Goal: Feedback & Contribution: Contribute content

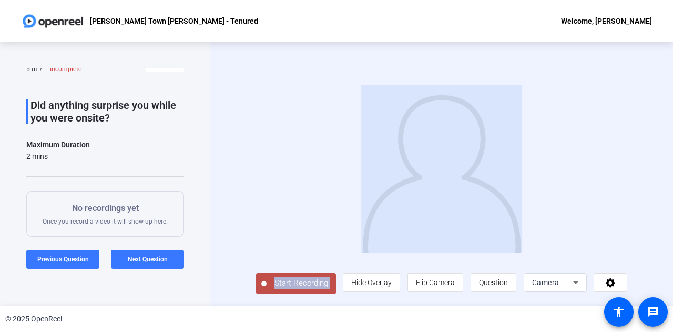
scroll to position [2, 0]
drag, startPoint x: 0, startPoint y: 0, endPoint x: 77, endPoint y: 265, distance: 276.4
click at [77, 265] on div "Question 5 5 of 7 Incomplete View All Did anything surprise you while you were …" at bounding box center [336, 173] width 673 height 263
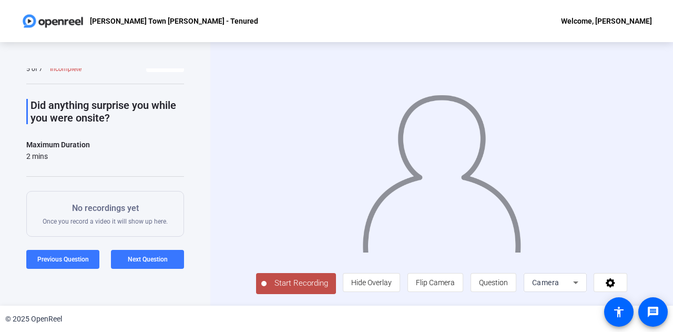
click at [101, 284] on div "Question 5 5 of 7 Incomplete View All Did anything surprise you while you were …" at bounding box center [105, 173] width 210 height 263
click at [89, 260] on span at bounding box center [62, 259] width 73 height 25
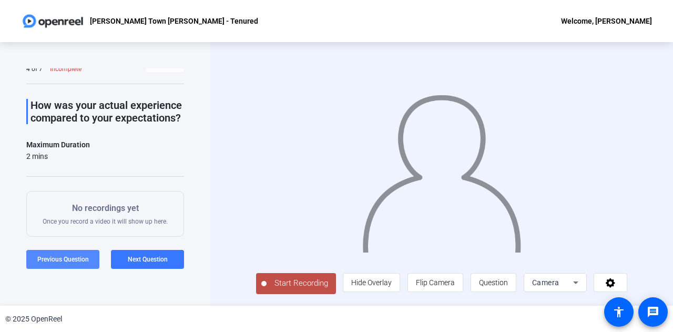
click at [89, 260] on span at bounding box center [62, 259] width 73 height 25
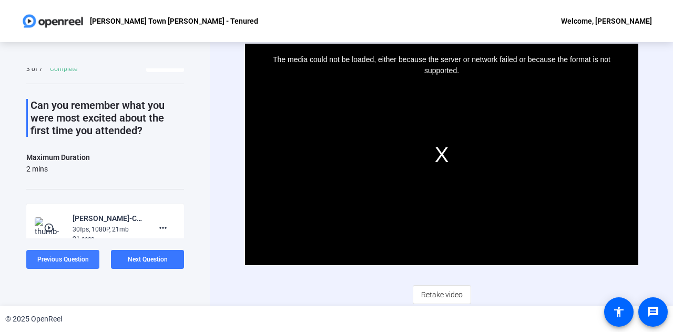
click at [89, 260] on span at bounding box center [62, 259] width 73 height 25
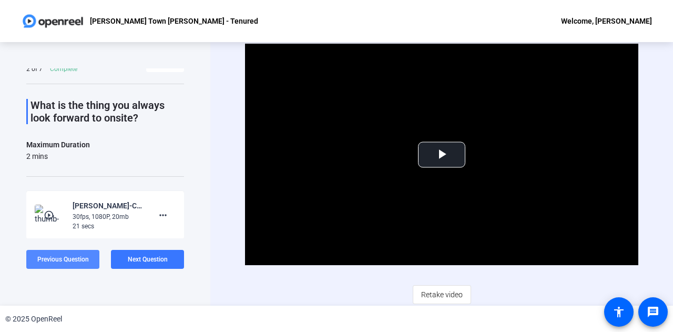
click at [89, 260] on span at bounding box center [62, 259] width 73 height 25
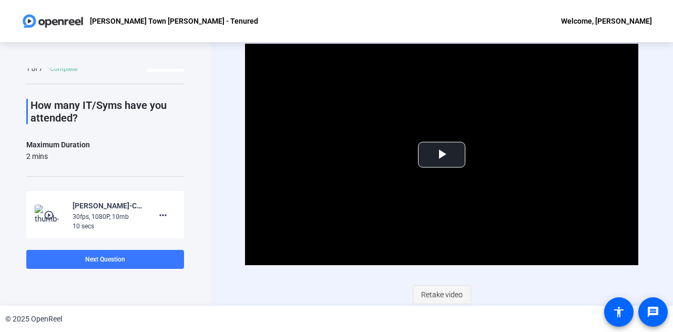
click at [427, 291] on span "Retake video" at bounding box center [442, 294] width 42 height 20
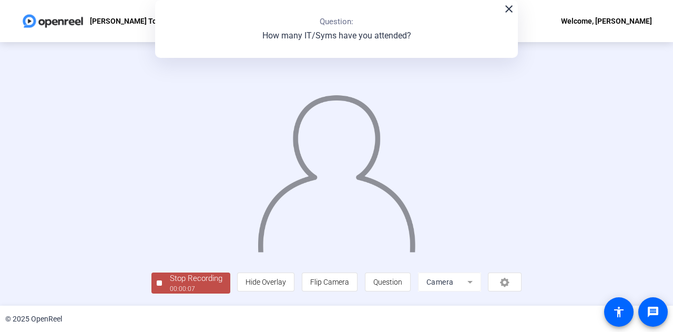
scroll to position [53, 0]
click at [170, 284] on div "Stop Recording" at bounding box center [196, 278] width 53 height 12
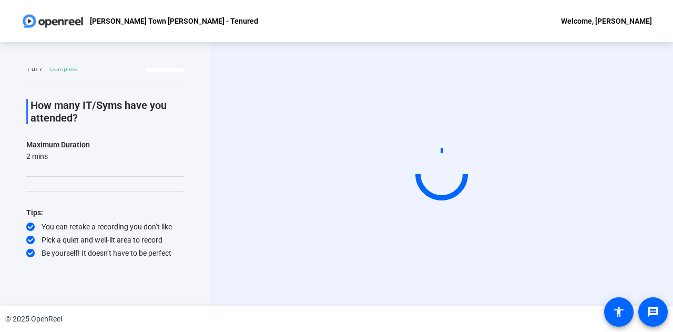
scroll to position [0, 0]
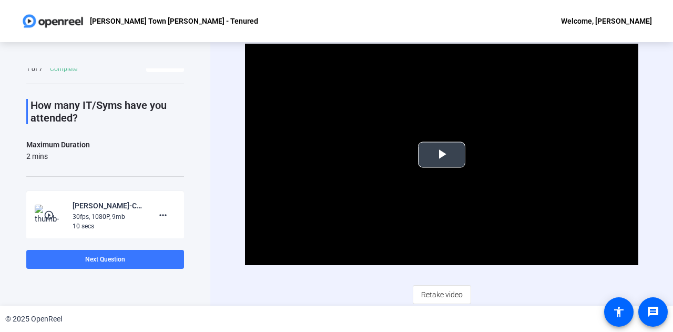
click at [442, 155] on span "Video Player" at bounding box center [442, 155] width 0 height 0
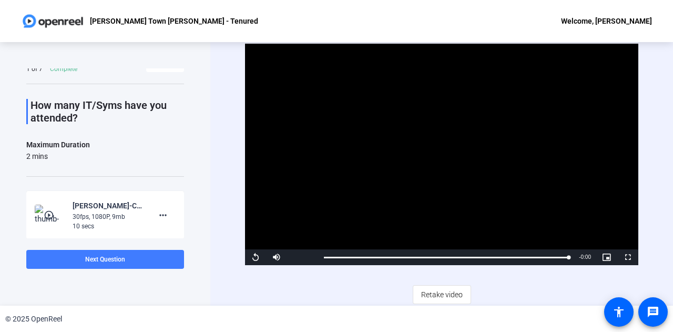
click at [146, 254] on span at bounding box center [105, 259] width 158 height 25
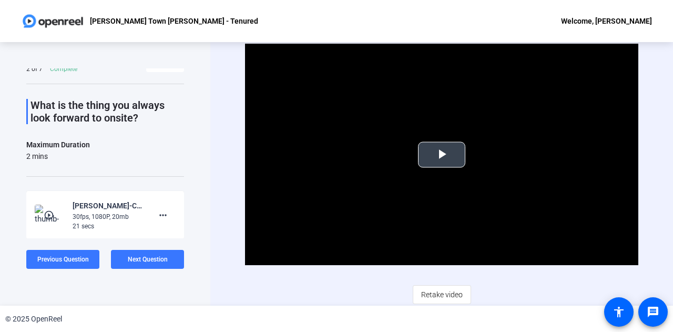
click at [442, 155] on span "Video Player" at bounding box center [442, 155] width 0 height 0
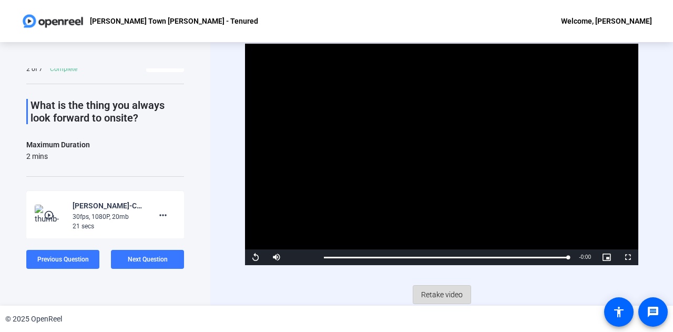
click at [445, 289] on span "Retake video" at bounding box center [442, 294] width 42 height 20
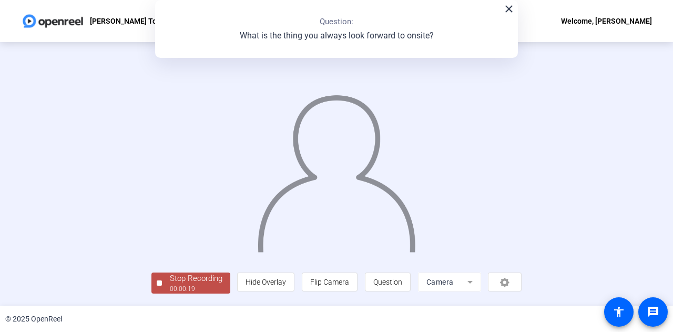
scroll to position [53, 0]
click at [170, 279] on div "Stop Recording" at bounding box center [196, 278] width 53 height 12
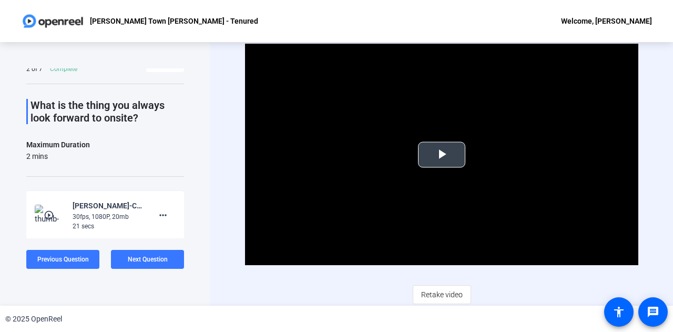
click at [442, 155] on span "Video Player" at bounding box center [442, 155] width 0 height 0
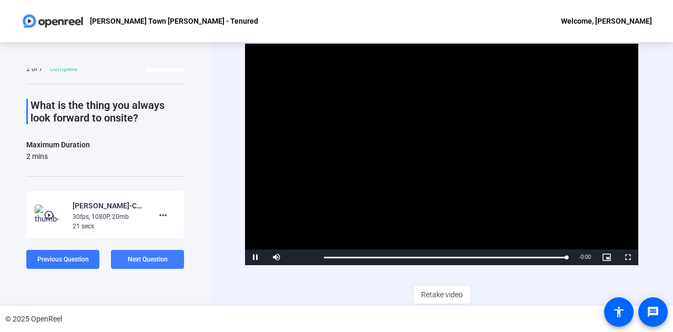
click at [126, 254] on span at bounding box center [147, 259] width 73 height 25
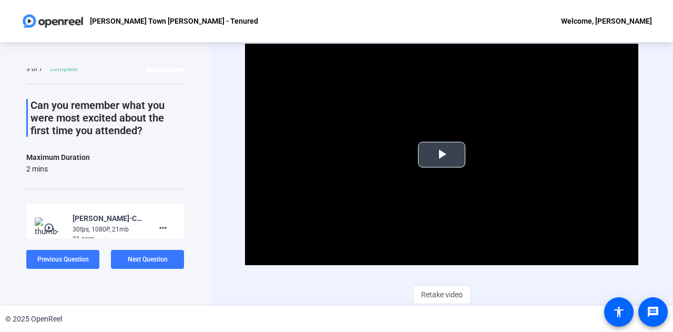
click at [442, 155] on span "Video Player" at bounding box center [442, 155] width 0 height 0
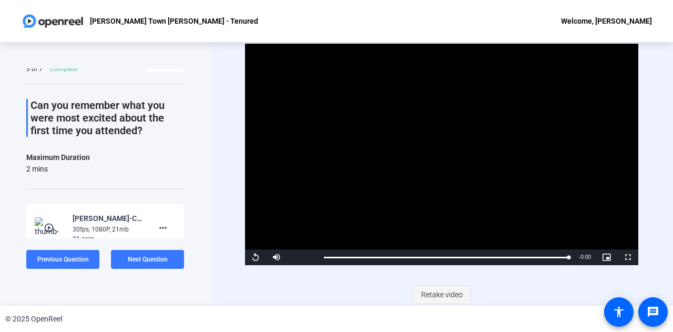
click at [442, 299] on span "Retake video" at bounding box center [442, 294] width 42 height 20
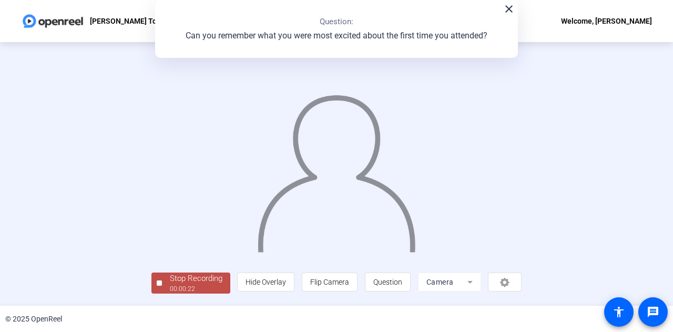
scroll to position [53, 0]
click at [170, 282] on div "Stop Recording" at bounding box center [196, 278] width 53 height 12
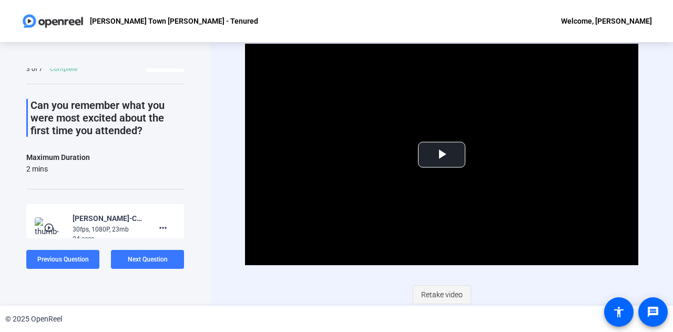
click at [440, 284] on span "Retake video" at bounding box center [442, 294] width 42 height 20
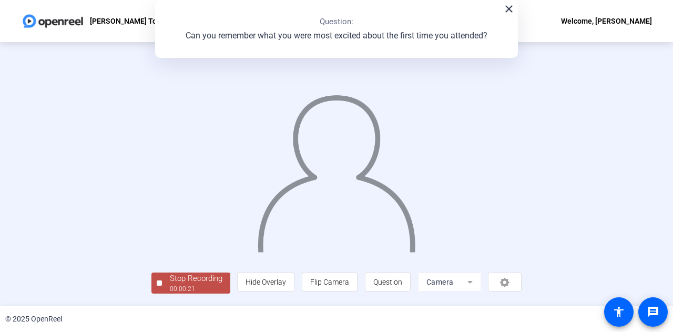
scroll to position [53, 0]
click at [170, 284] on div "Stop Recording" at bounding box center [196, 278] width 53 height 12
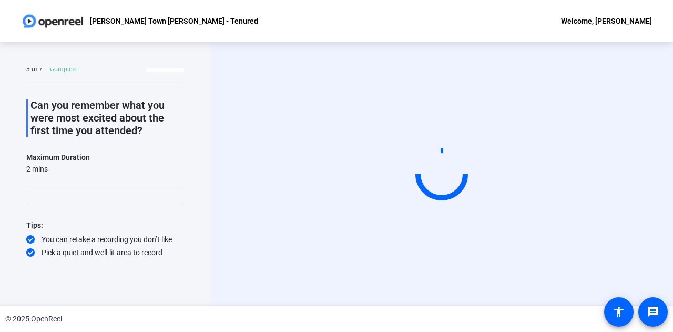
scroll to position [0, 0]
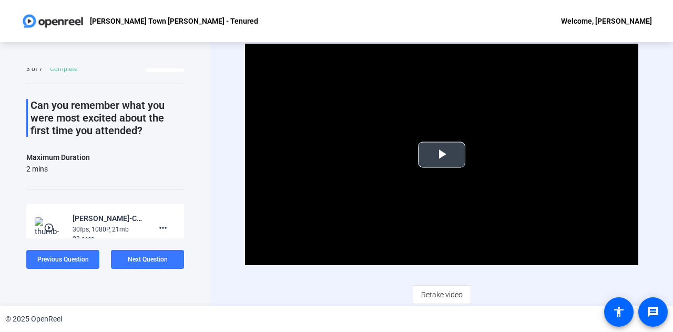
click at [442, 155] on span "Video Player" at bounding box center [442, 155] width 0 height 0
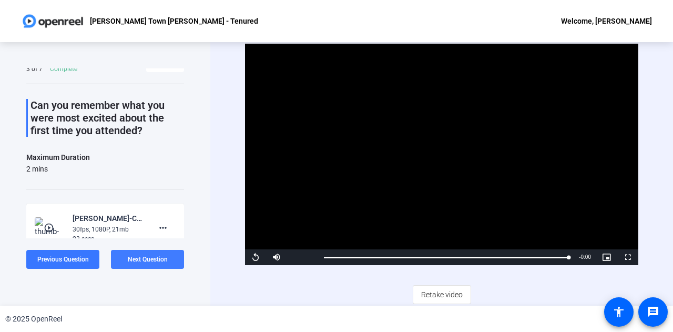
click at [144, 258] on span "Next Question" at bounding box center [148, 259] width 40 height 7
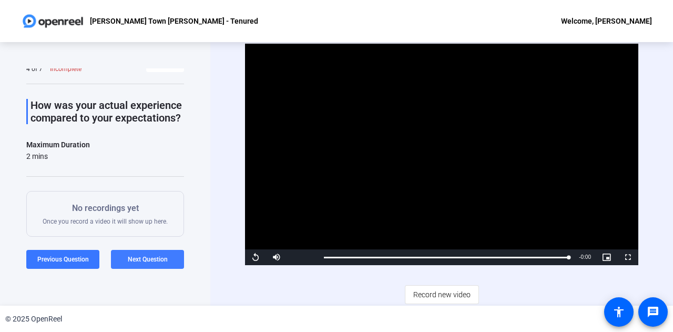
click at [144, 259] on span "Next Question" at bounding box center [148, 259] width 40 height 7
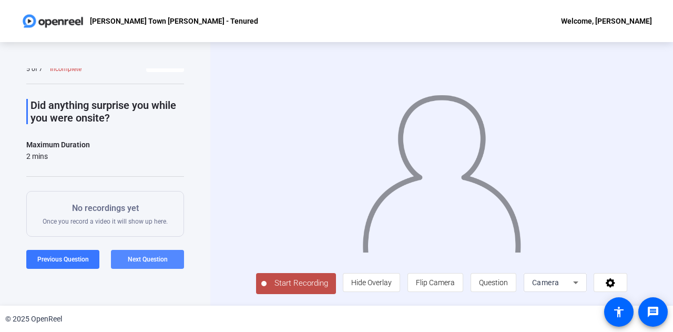
click at [144, 259] on span "Next Question" at bounding box center [148, 259] width 40 height 7
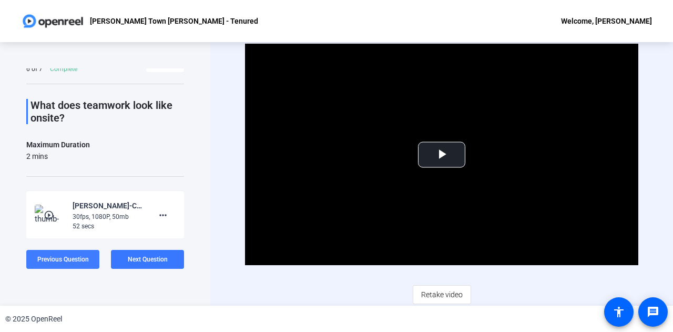
click at [76, 266] on span at bounding box center [62, 259] width 73 height 25
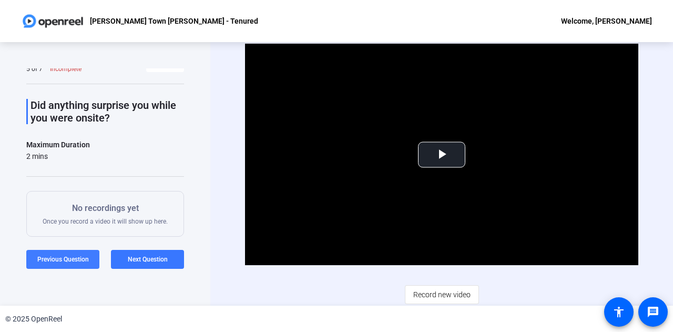
click at [78, 254] on span at bounding box center [62, 259] width 73 height 25
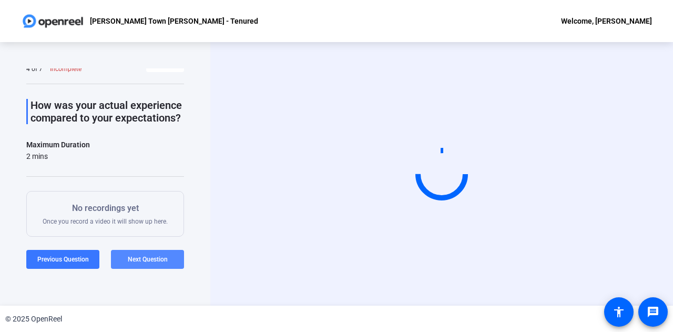
click at [131, 257] on span "Next Question" at bounding box center [148, 259] width 40 height 7
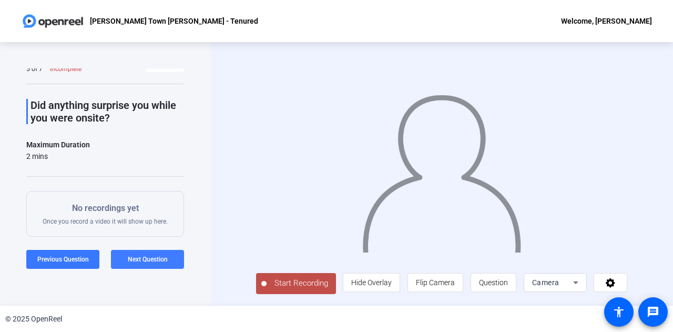
click at [169, 263] on span at bounding box center [147, 259] width 73 height 25
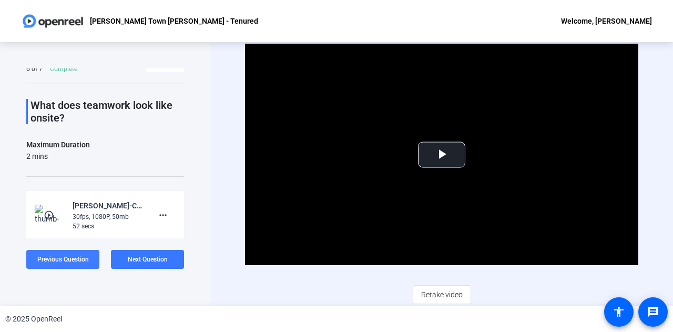
click at [66, 259] on span "Previous Question" at bounding box center [63, 259] width 52 height 7
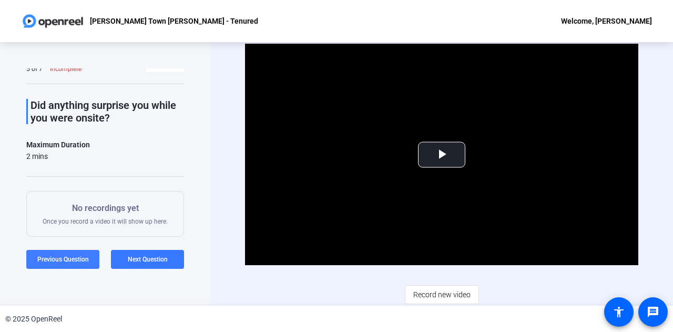
click at [77, 258] on span "Previous Question" at bounding box center [63, 259] width 52 height 7
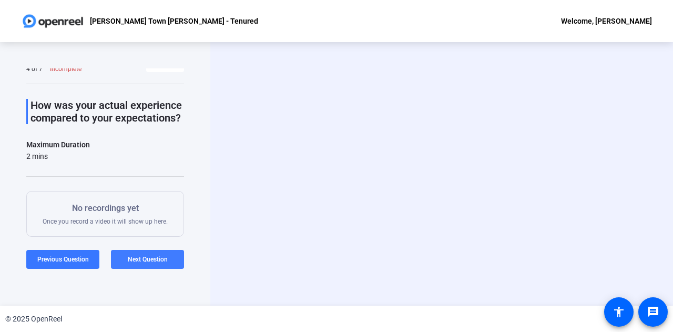
click at [131, 262] on span "Next Question" at bounding box center [148, 259] width 40 height 7
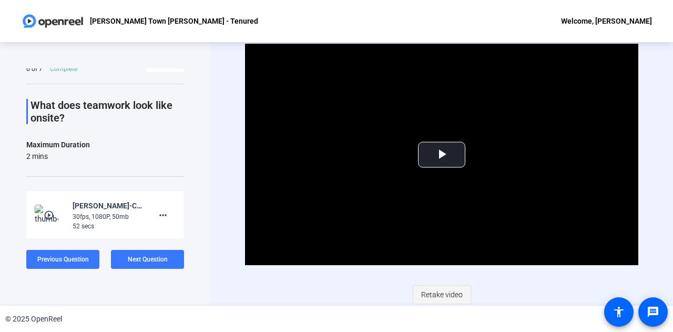
click at [440, 295] on span "Retake video" at bounding box center [442, 294] width 42 height 20
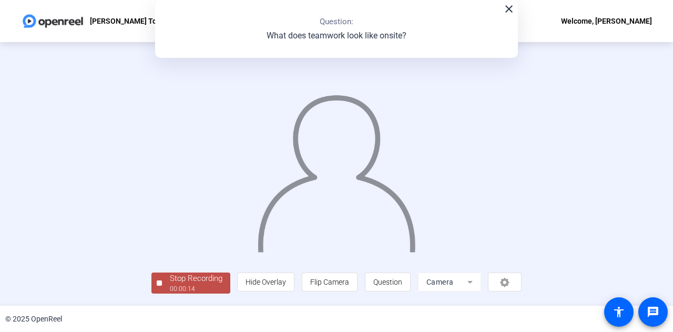
scroll to position [53, 0]
click at [170, 293] on div "00:00:15" at bounding box center [196, 288] width 53 height 9
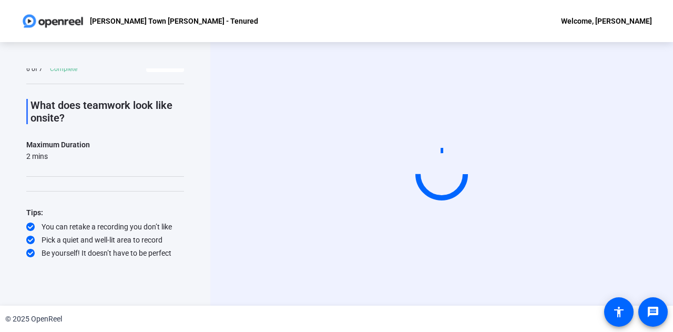
scroll to position [0, 0]
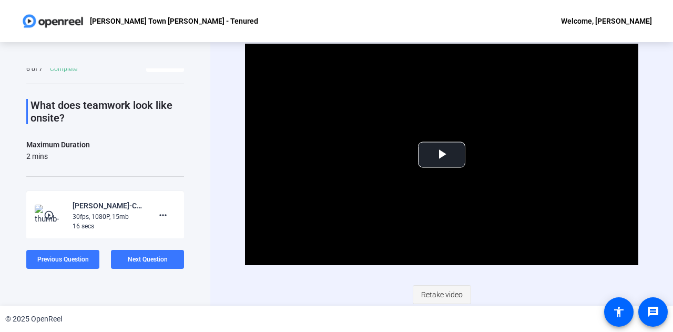
click at [440, 288] on span "Retake video" at bounding box center [442, 294] width 42 height 20
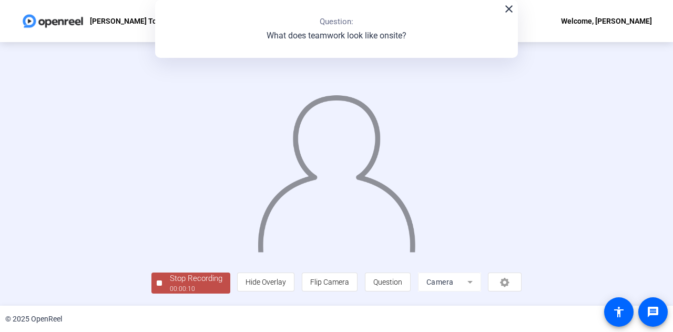
scroll to position [53, 0]
click at [170, 279] on div "Stop Recording" at bounding box center [196, 278] width 53 height 12
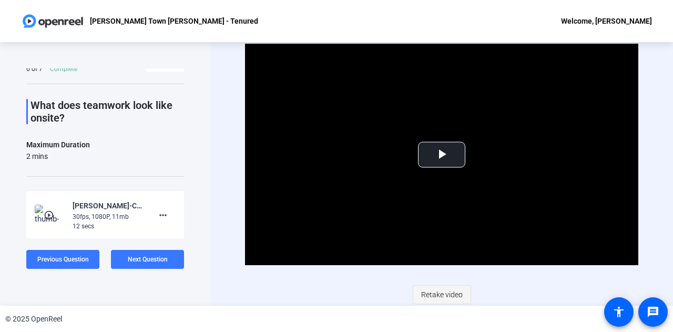
click at [454, 292] on span "Retake video" at bounding box center [442, 294] width 42 height 20
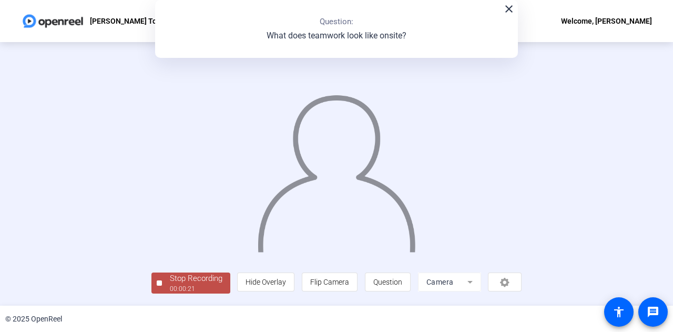
scroll to position [53, 0]
click at [170, 284] on div "Stop Recording" at bounding box center [196, 278] width 53 height 12
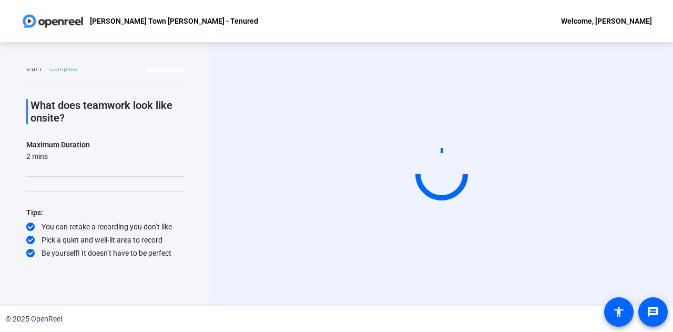
scroll to position [0, 0]
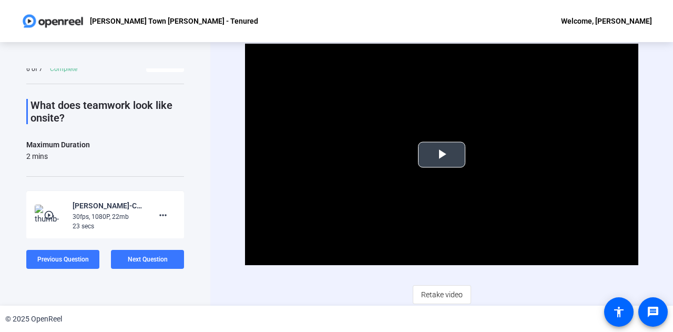
click at [442, 155] on span "Video Player" at bounding box center [442, 155] width 0 height 0
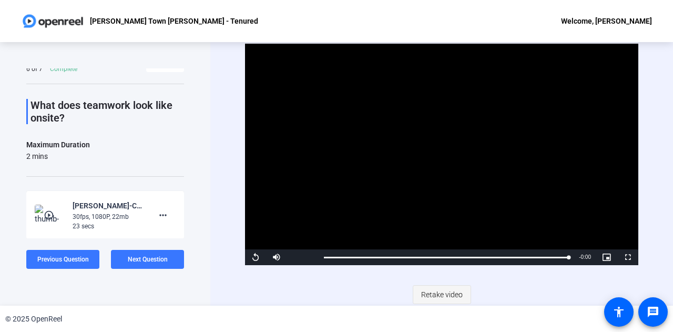
click at [431, 291] on span "Retake video" at bounding box center [442, 294] width 42 height 20
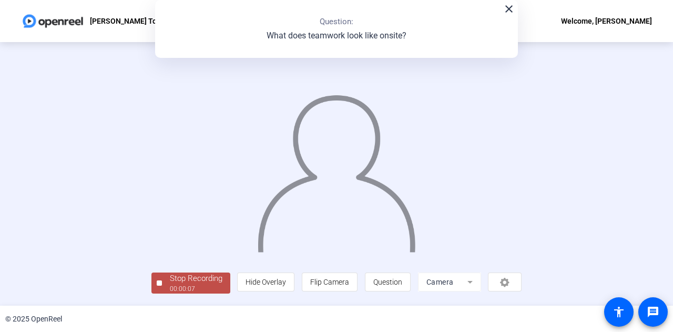
scroll to position [53, 0]
click at [170, 277] on div "Stop Recording" at bounding box center [196, 278] width 53 height 12
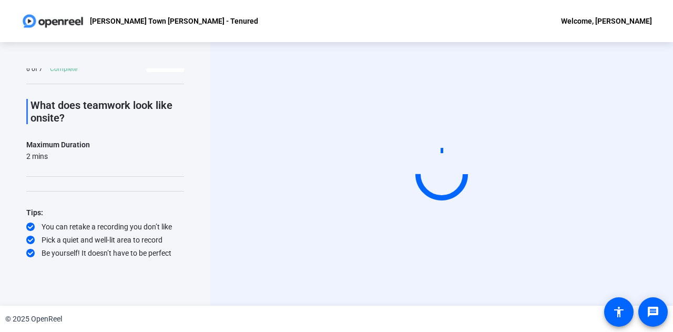
scroll to position [0, 0]
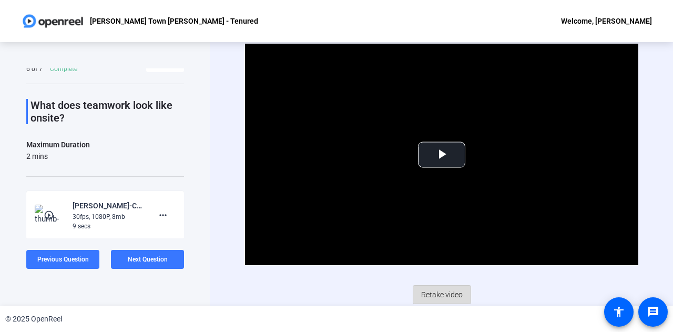
click at [436, 298] on span "Retake video" at bounding box center [442, 294] width 42 height 20
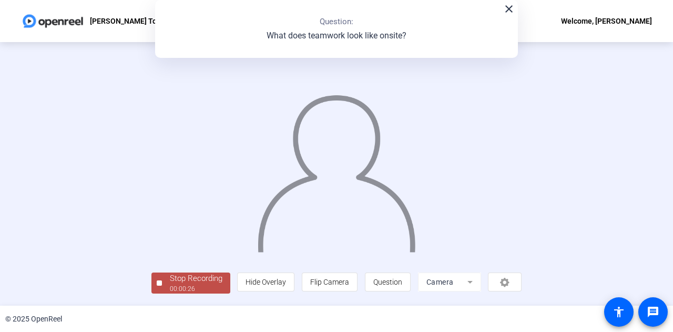
scroll to position [53, 0]
click at [170, 287] on div "00:00:27" at bounding box center [196, 288] width 53 height 9
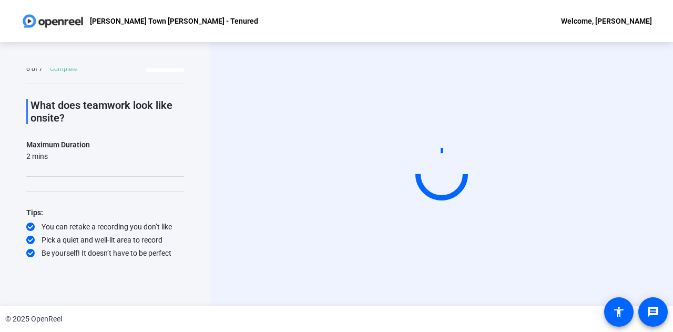
scroll to position [0, 0]
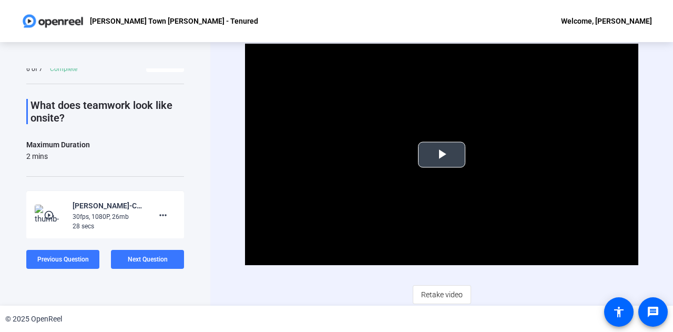
click at [442, 155] on span "Video Player" at bounding box center [442, 155] width 0 height 0
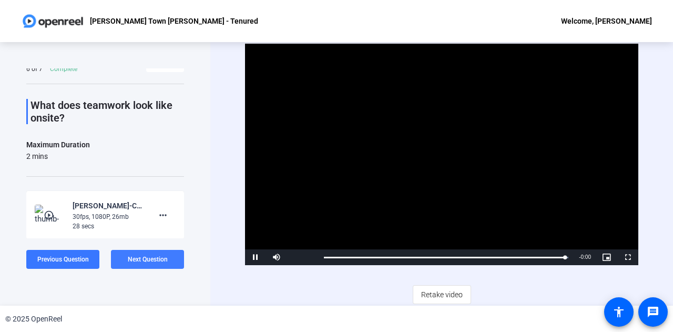
click at [151, 257] on span "Next Question" at bounding box center [148, 259] width 40 height 7
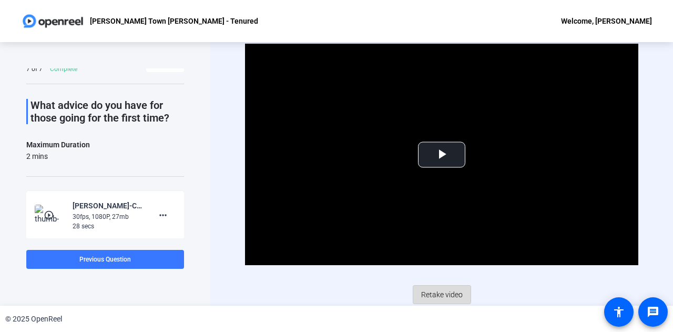
click at [426, 285] on span "Retake video" at bounding box center [442, 294] width 42 height 20
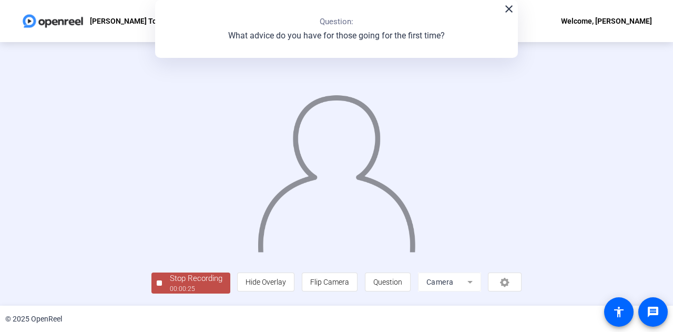
scroll to position [53, 0]
click at [170, 284] on div "Stop Recording" at bounding box center [196, 278] width 53 height 12
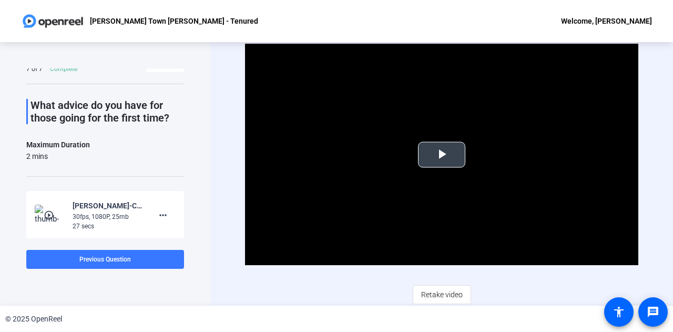
click at [442, 155] on span "Video Player" at bounding box center [442, 155] width 0 height 0
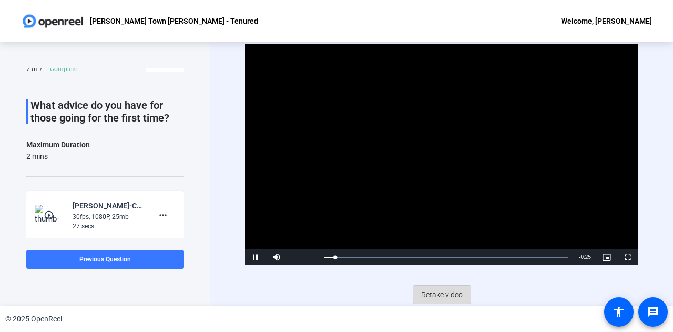
click at [431, 288] on span "Retake video" at bounding box center [442, 294] width 42 height 20
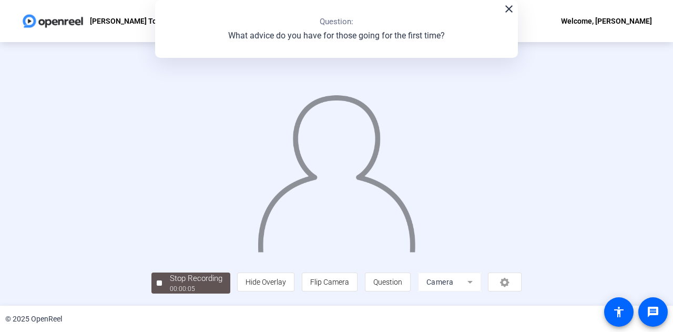
scroll to position [53, 0]
click at [170, 284] on div "Stop Recording" at bounding box center [196, 278] width 53 height 12
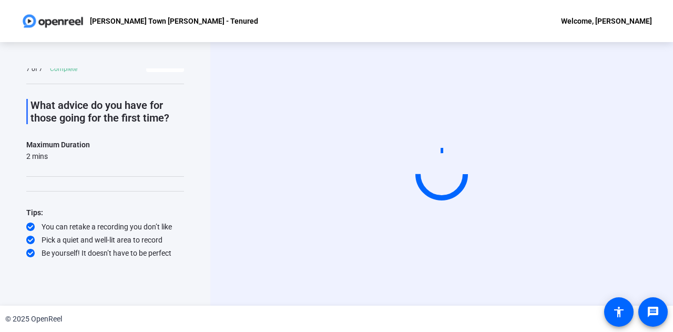
scroll to position [0, 0]
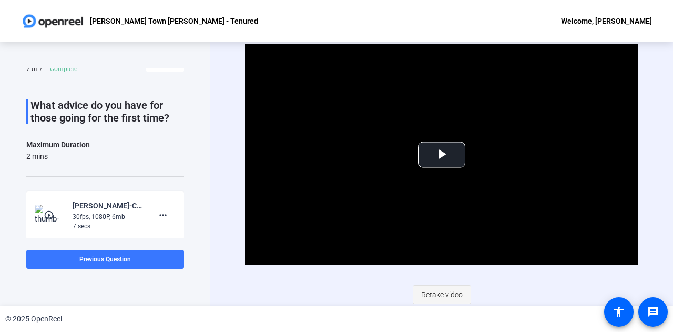
click at [423, 293] on span "Retake video" at bounding box center [442, 294] width 42 height 20
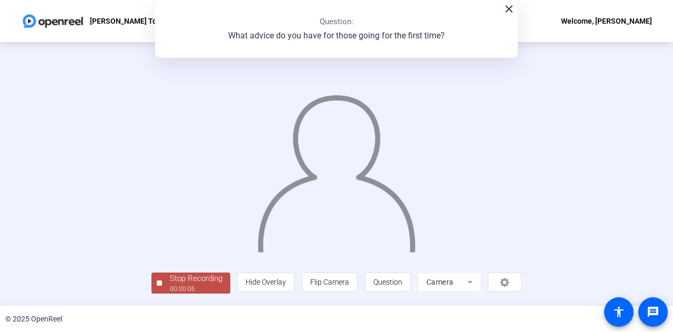
scroll to position [53, 0]
click at [170, 288] on div "00:00:07" at bounding box center [196, 288] width 53 height 9
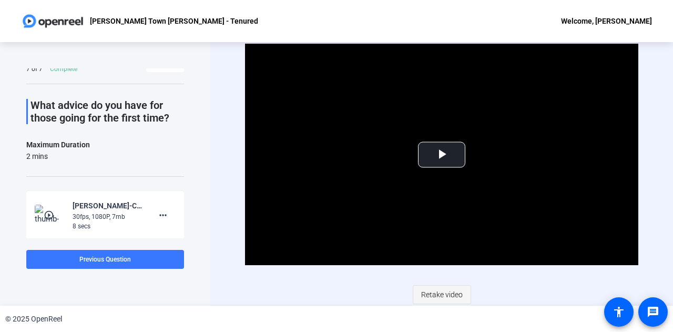
click at [446, 292] on span "Retake video" at bounding box center [442, 294] width 42 height 20
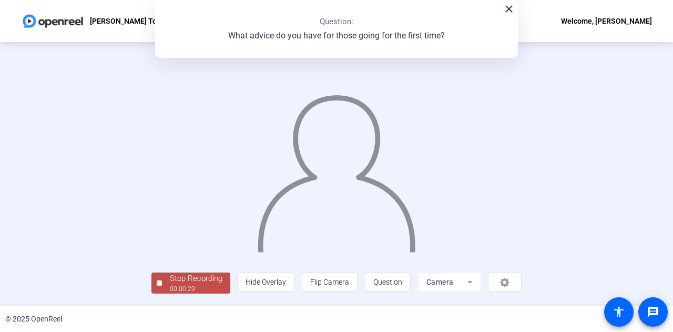
scroll to position [53, 0]
click at [170, 282] on div "Stop Recording" at bounding box center [196, 278] width 53 height 12
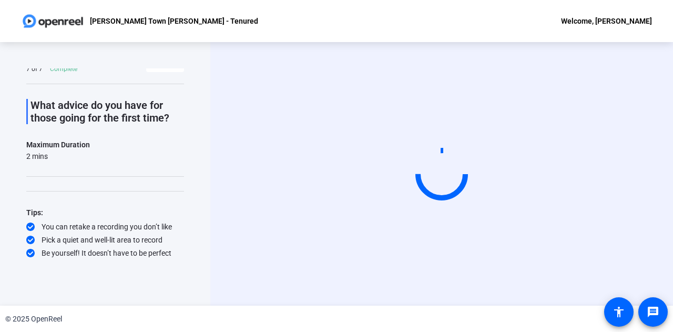
scroll to position [0, 0]
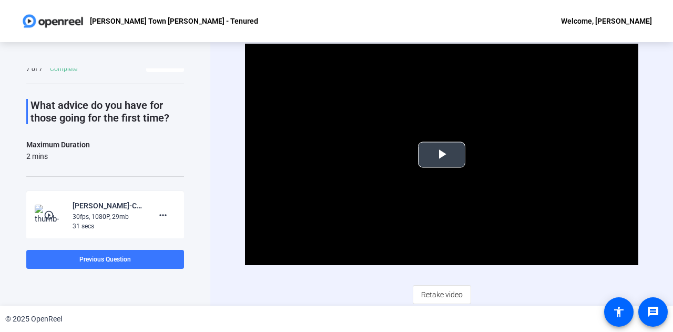
click at [442, 155] on span "Video Player" at bounding box center [442, 155] width 0 height 0
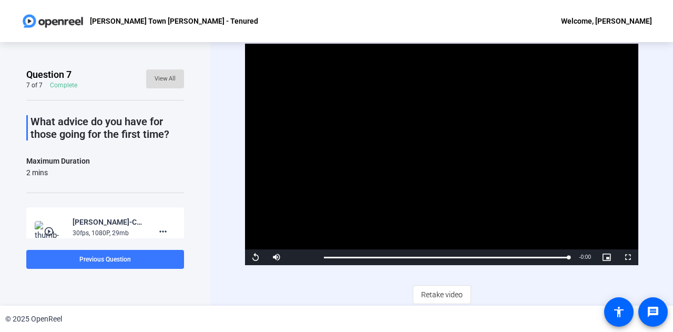
click at [158, 79] on span "View All" at bounding box center [165, 79] width 21 height 16
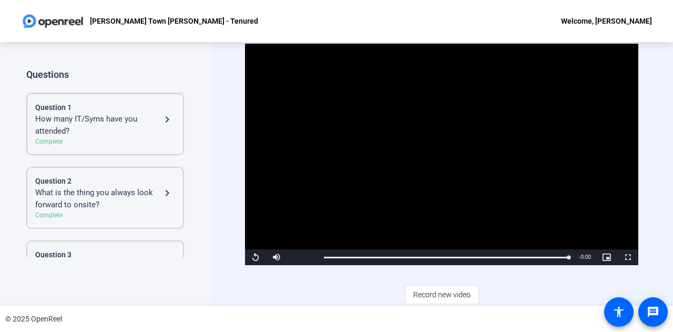
click at [138, 138] on div "Complete" at bounding box center [105, 141] width 140 height 9
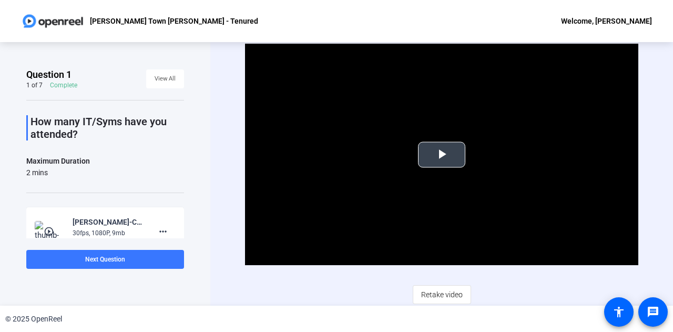
click at [488, 181] on video "Video Player" at bounding box center [441, 154] width 393 height 221
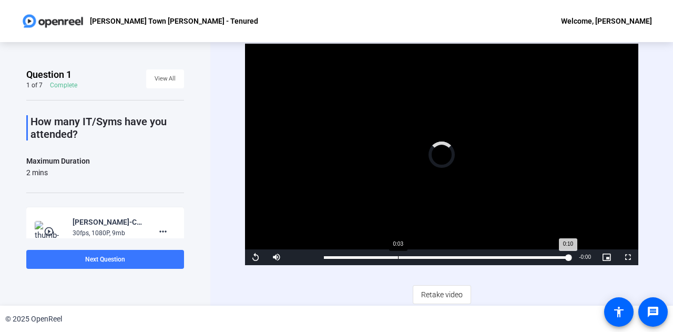
click at [397, 251] on div "Loaded : 100.00% 0:03 0:10" at bounding box center [446, 257] width 255 height 16
click at [256, 257] on span "Video Player" at bounding box center [255, 257] width 21 height 0
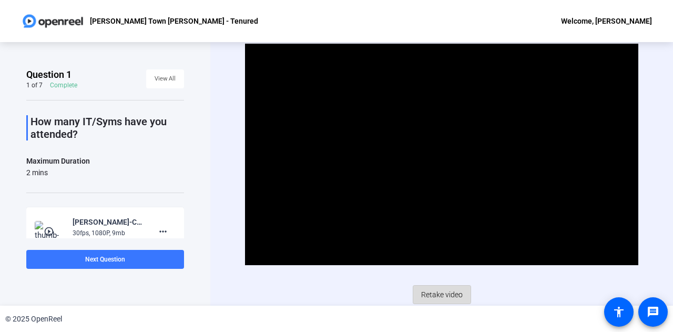
click at [432, 292] on span "Retake video" at bounding box center [442, 294] width 42 height 20
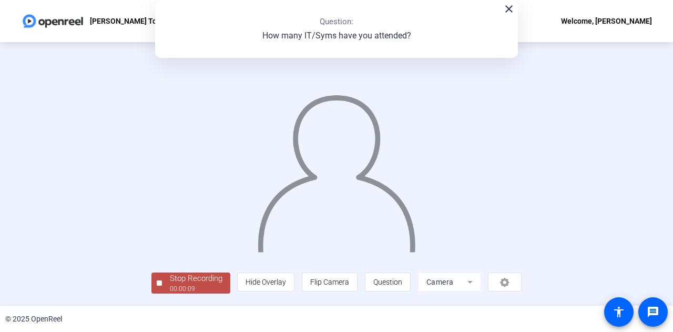
scroll to position [53, 0]
click at [162, 288] on span "Stop Recording 00:00:09" at bounding box center [196, 283] width 68 height 22
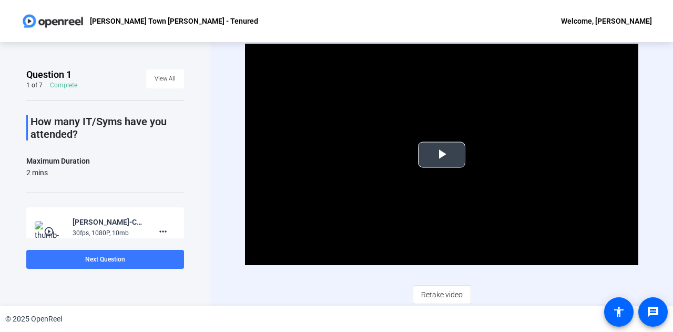
click at [442, 155] on span "Video Player" at bounding box center [442, 155] width 0 height 0
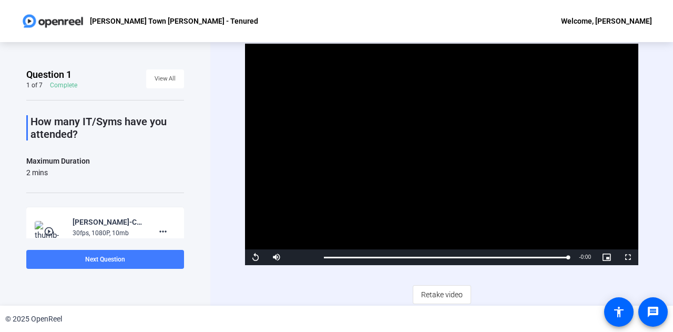
click at [32, 265] on span at bounding box center [105, 259] width 158 height 25
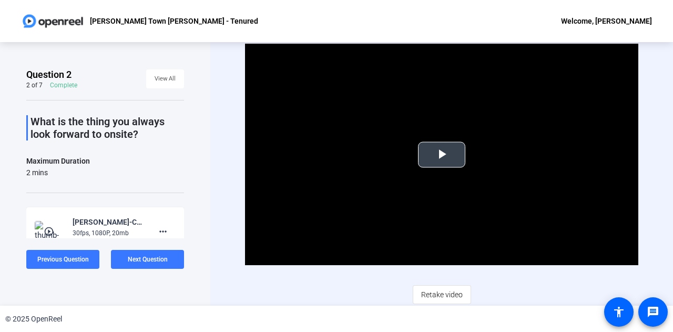
click at [442, 155] on span "Video Player" at bounding box center [442, 155] width 0 height 0
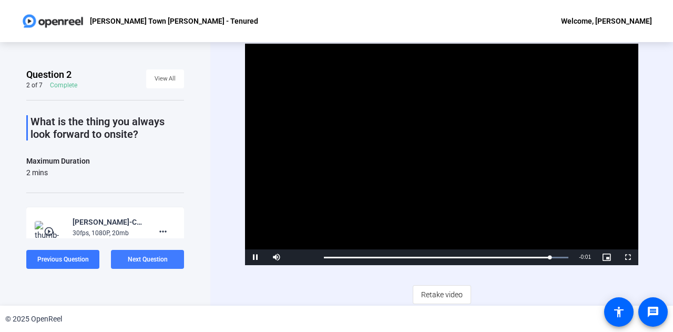
click at [155, 250] on span at bounding box center [147, 259] width 73 height 25
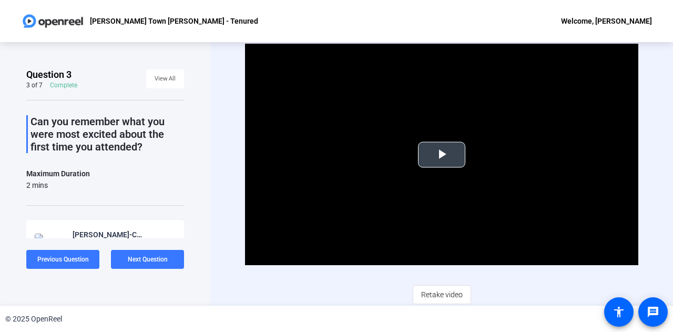
click at [442, 155] on span "Video Player" at bounding box center [442, 155] width 0 height 0
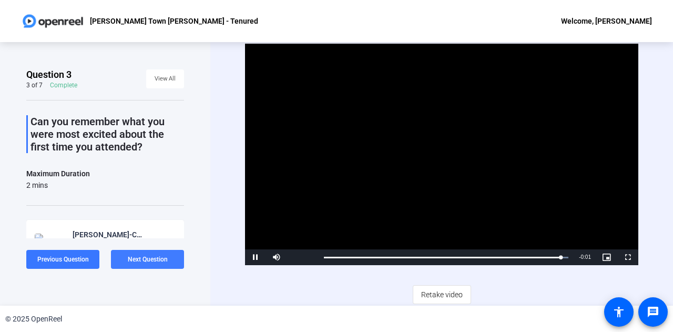
click at [161, 257] on span "Next Question" at bounding box center [148, 259] width 40 height 7
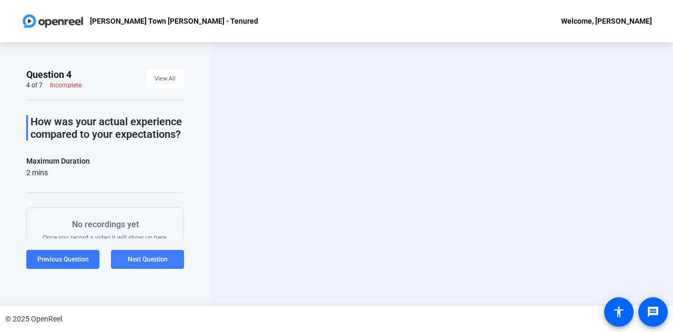
click at [161, 257] on span "Next Question" at bounding box center [148, 259] width 40 height 7
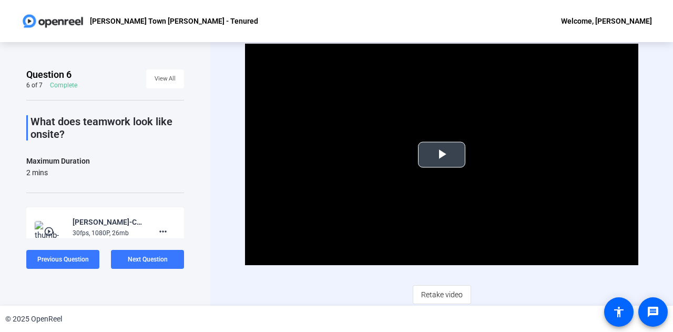
click at [442, 155] on span "Video Player" at bounding box center [442, 155] width 0 height 0
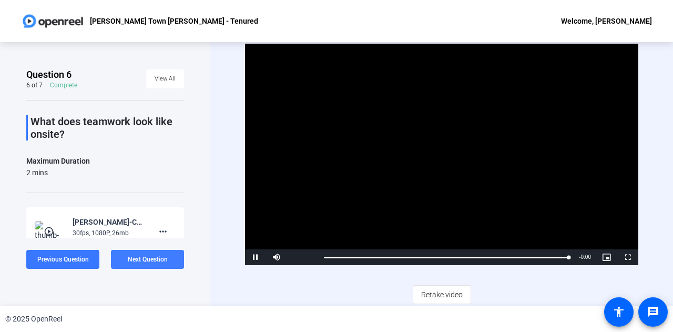
click at [148, 260] on span "Next Question" at bounding box center [148, 259] width 40 height 7
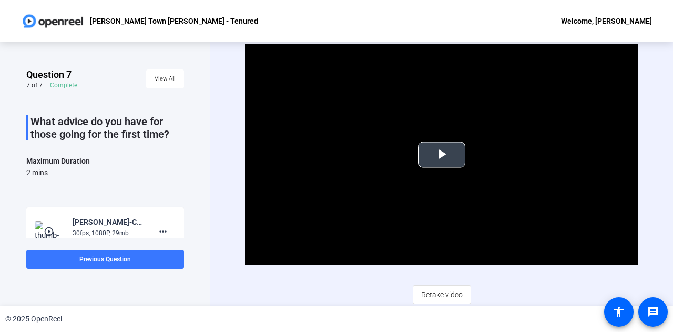
click at [442, 155] on span "Video Player" at bounding box center [442, 155] width 0 height 0
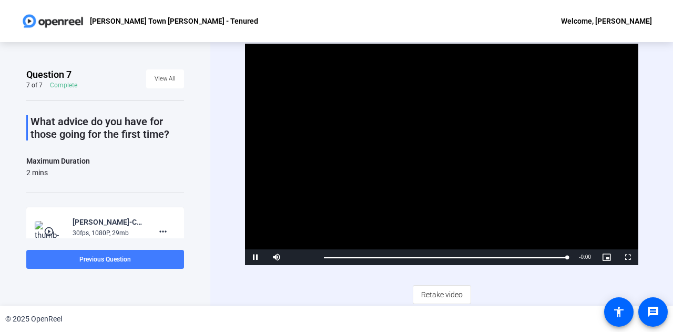
click at [73, 267] on span at bounding box center [105, 259] width 158 height 25
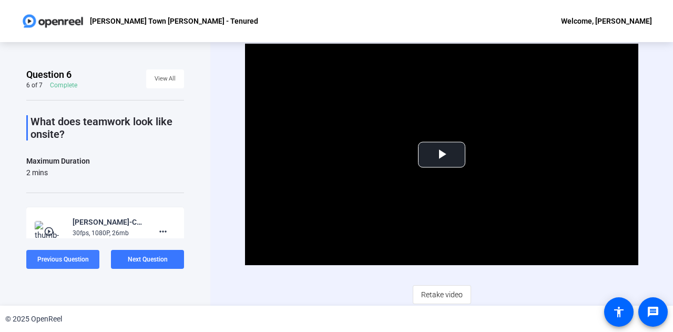
click at [73, 267] on span at bounding box center [62, 259] width 73 height 25
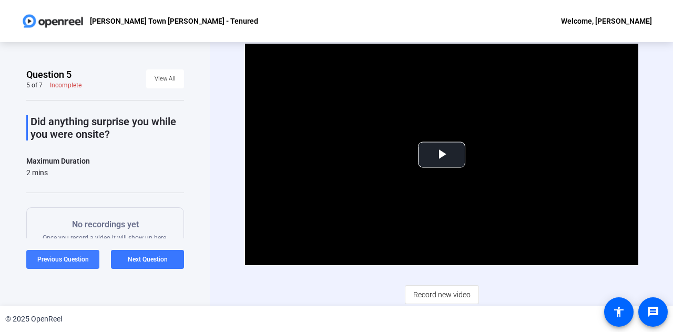
click at [68, 260] on span "Previous Question" at bounding box center [63, 259] width 52 height 7
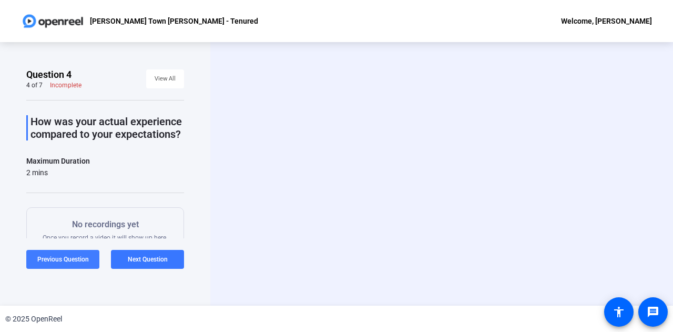
click at [68, 260] on span "Previous Question" at bounding box center [63, 259] width 52 height 7
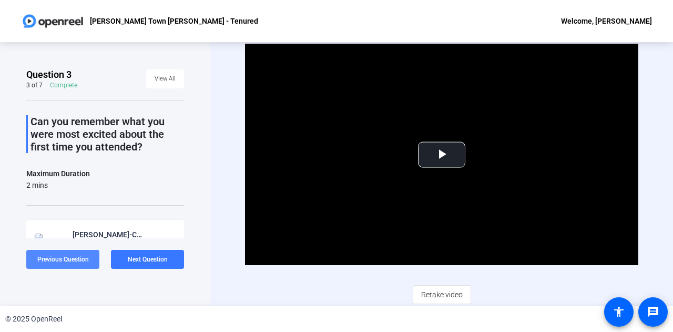
click at [68, 260] on span "Previous Question" at bounding box center [63, 259] width 52 height 7
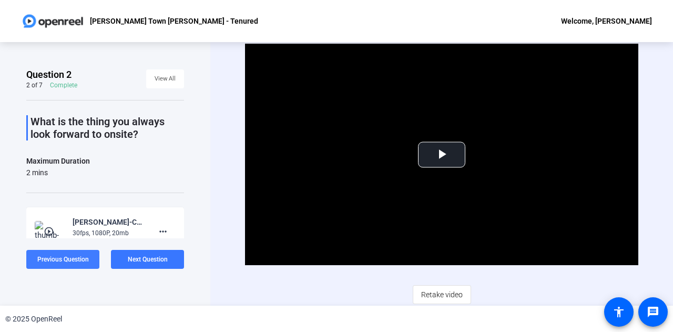
click at [68, 260] on span "Previous Question" at bounding box center [63, 259] width 52 height 7
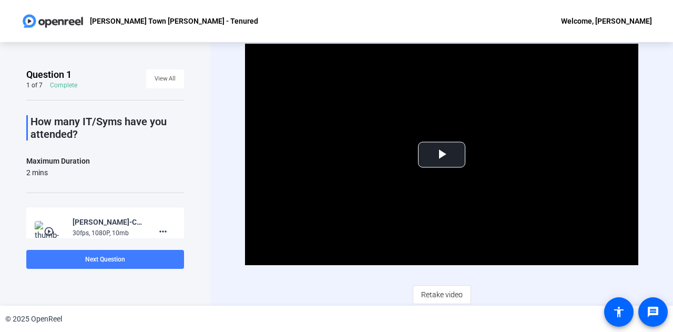
click at [70, 263] on span at bounding box center [105, 259] width 158 height 25
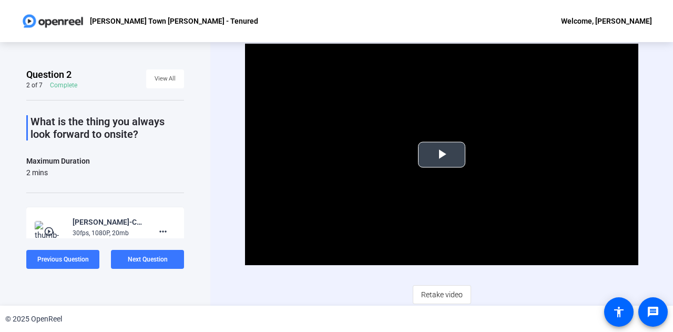
click at [442, 155] on span "Video Player" at bounding box center [442, 155] width 0 height 0
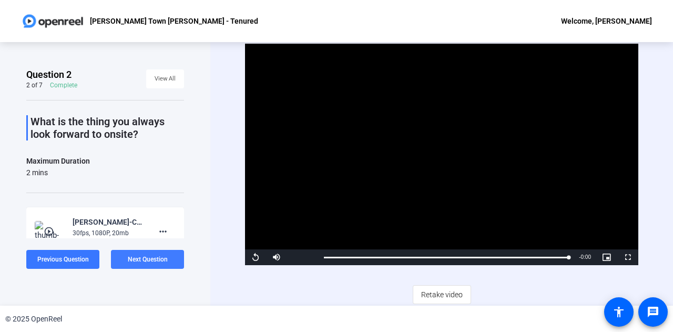
click at [135, 265] on span at bounding box center [147, 259] width 73 height 25
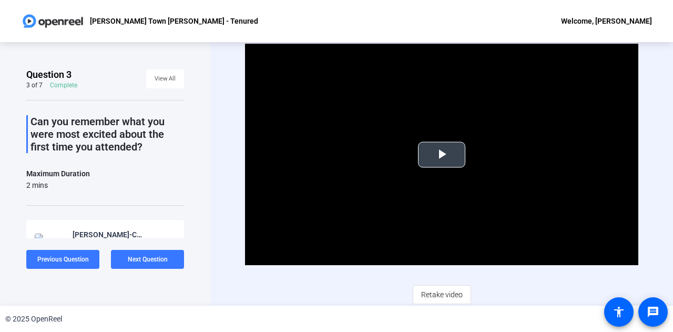
click at [442, 155] on span "Video Player" at bounding box center [442, 155] width 0 height 0
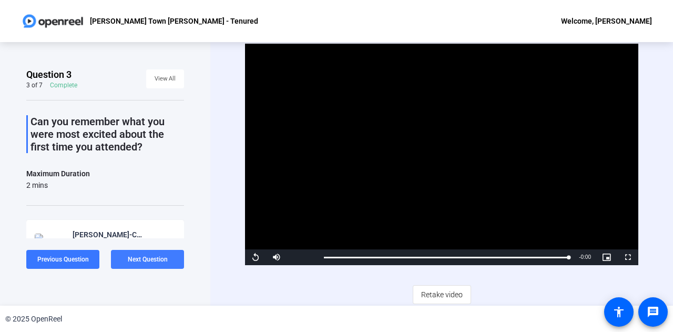
click at [142, 261] on span "Next Question" at bounding box center [148, 259] width 40 height 7
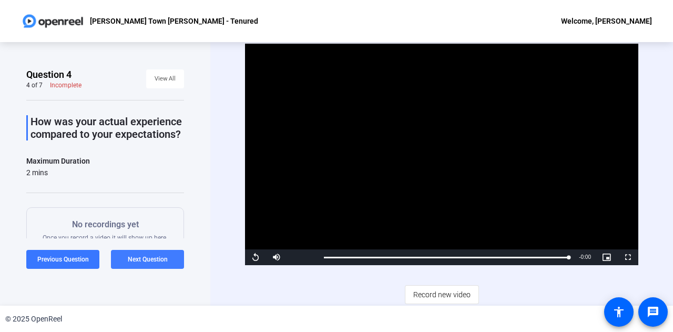
click at [142, 261] on span "Next Question" at bounding box center [148, 259] width 40 height 7
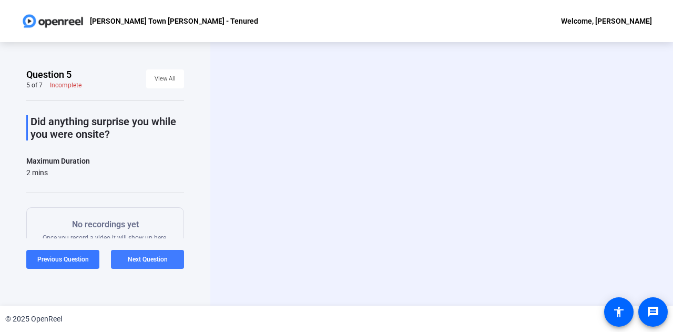
click at [142, 261] on span "Next Question" at bounding box center [148, 259] width 40 height 7
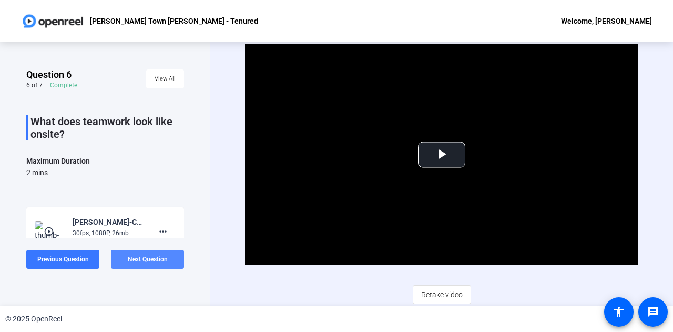
click at [142, 261] on span "Next Question" at bounding box center [148, 259] width 40 height 7
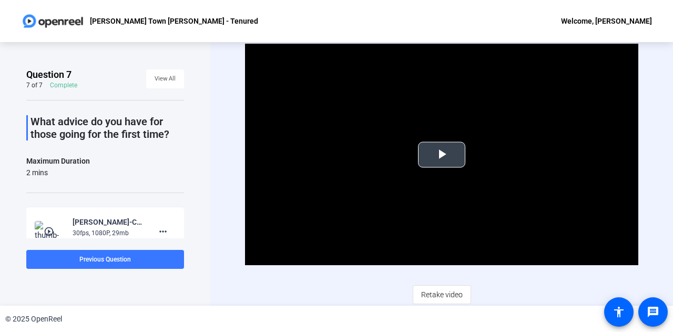
click at [442, 155] on span "Video Player" at bounding box center [442, 155] width 0 height 0
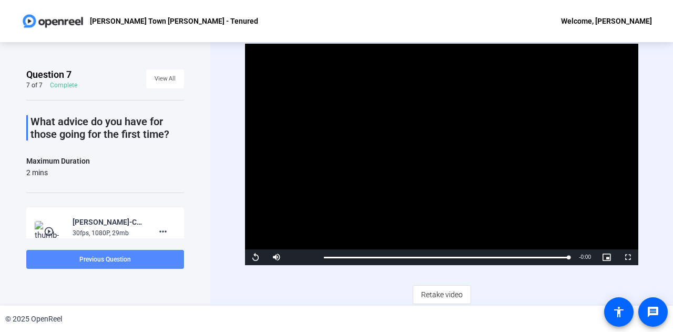
click at [42, 264] on span at bounding box center [105, 259] width 158 height 25
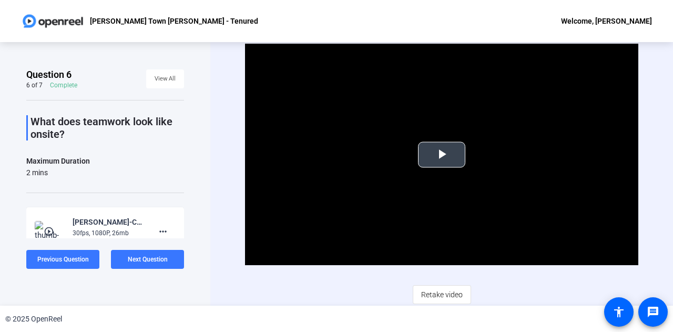
click at [442, 155] on span "Video Player" at bounding box center [442, 155] width 0 height 0
